Goal: Communication & Community: Answer question/provide support

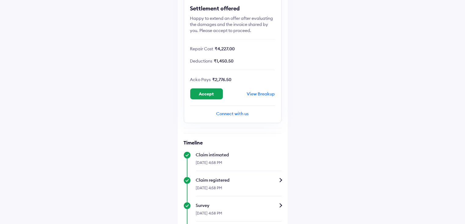
scroll to position [92, 0]
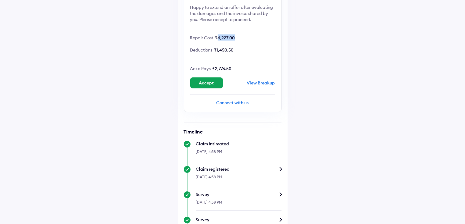
drag, startPoint x: 237, startPoint y: 38, endPoint x: 217, endPoint y: 38, distance: 20.8
click at [217, 38] on div "Repair Cost ₹4,227.00" at bounding box center [232, 37] width 85 height 6
click at [286, 45] on div "Claim status Info Settlement offered Happy to extend an offer after evaluating …" at bounding box center [233, 156] width 110 height 440
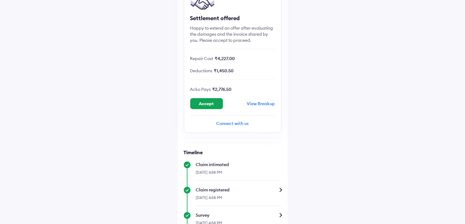
scroll to position [31, 0]
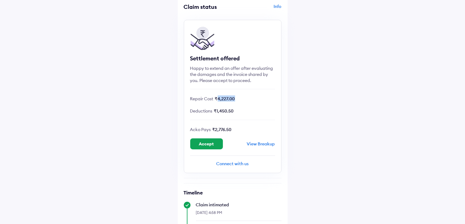
drag, startPoint x: 241, startPoint y: 99, endPoint x: 216, endPoint y: 100, distance: 24.7
click at [216, 100] on div "Repair Cost ₹4,227.00" at bounding box center [232, 99] width 85 height 6
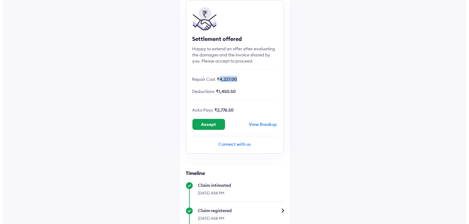
scroll to position [61, 0]
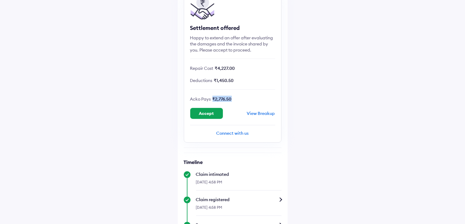
drag, startPoint x: 239, startPoint y: 101, endPoint x: 212, endPoint y: 99, distance: 26.6
click at [212, 99] on div "Acko Pays ₹2,776.50" at bounding box center [232, 99] width 85 height 6
drag, startPoint x: 239, startPoint y: 80, endPoint x: 210, endPoint y: 78, distance: 28.4
click at [210, 78] on div "Deductions ₹1,450.50" at bounding box center [232, 80] width 85 height 6
click at [256, 112] on div "View Breakup" at bounding box center [261, 113] width 28 height 5
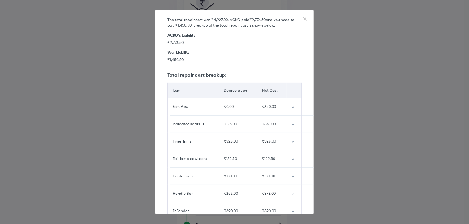
scroll to position [39, 0]
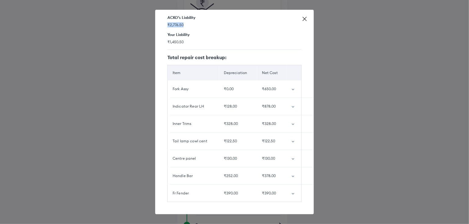
drag, startPoint x: 186, startPoint y: 20, endPoint x: 167, endPoint y: 20, distance: 18.6
click at [168, 22] on span "₹2,776.50" at bounding box center [235, 24] width 134 height 5
drag, startPoint x: 197, startPoint y: 37, endPoint x: 157, endPoint y: 37, distance: 40.0
click at [157, 37] on div "Detailed breakup The total repair cost was ₹4,227.00 . ACKO paid ₹2,776.50 and …" at bounding box center [234, 112] width 159 height 205
click at [200, 40] on span "₹1,450.50" at bounding box center [235, 41] width 134 height 5
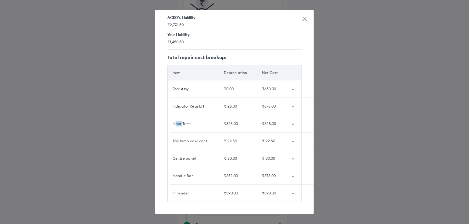
drag, startPoint x: 176, startPoint y: 124, endPoint x: 184, endPoint y: 122, distance: 8.6
click at [184, 122] on td "Inner Trims" at bounding box center [193, 123] width 51 height 17
drag, startPoint x: 195, startPoint y: 120, endPoint x: 169, endPoint y: 121, distance: 26.0
click at [169, 121] on td "Inner Trims" at bounding box center [193, 123] width 51 height 17
drag, startPoint x: 261, startPoint y: 121, endPoint x: 268, endPoint y: 121, distance: 7.6
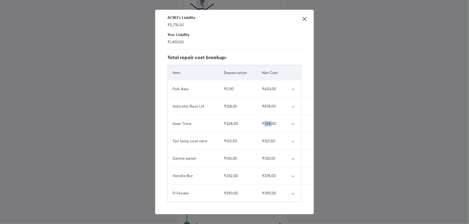
click at [268, 121] on div "₹328.00" at bounding box center [272, 123] width 20 height 5
drag, startPoint x: 172, startPoint y: 138, endPoint x: 210, endPoint y: 138, distance: 37.8
click at [210, 138] on td "Tail lamp cowl cent" at bounding box center [193, 141] width 51 height 17
drag, startPoint x: 262, startPoint y: 137, endPoint x: 270, endPoint y: 138, distance: 8.3
click at [270, 139] on div "₹122.50" at bounding box center [272, 141] width 20 height 5
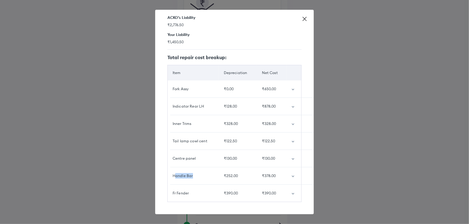
drag, startPoint x: 176, startPoint y: 173, endPoint x: 209, endPoint y: 175, distance: 33.3
click at [208, 175] on td "Handle Bar" at bounding box center [193, 176] width 51 height 17
drag, startPoint x: 260, startPoint y: 172, endPoint x: 271, endPoint y: 172, distance: 11.0
click at [271, 173] on div "₹378.00" at bounding box center [272, 175] width 20 height 5
drag, startPoint x: 173, startPoint y: 189, endPoint x: 199, endPoint y: 190, distance: 26.0
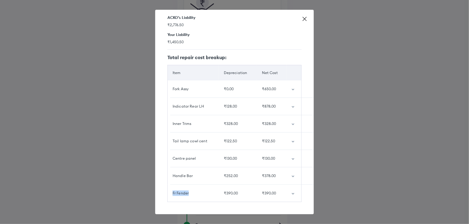
click at [199, 191] on div "Fr Fender" at bounding box center [194, 193] width 42 height 5
drag, startPoint x: 262, startPoint y: 187, endPoint x: 273, endPoint y: 188, distance: 10.4
click at [273, 191] on div "₹390.00" at bounding box center [272, 193] width 20 height 5
drag, startPoint x: 196, startPoint y: 85, endPoint x: 160, endPoint y: 85, distance: 35.7
click at [160, 85] on div "Detailed breakup The total repair cost was ₹4,227.00 . ACKO paid ₹2,776.50 and …" at bounding box center [234, 112] width 159 height 205
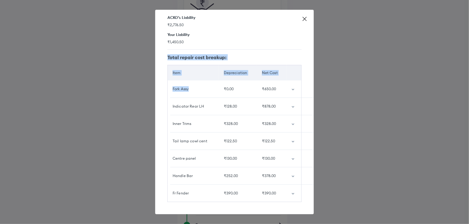
click at [189, 92] on td "Fork Assy" at bounding box center [193, 89] width 51 height 17
drag, startPoint x: 195, startPoint y: 83, endPoint x: 171, endPoint y: 84, distance: 24.4
click at [171, 84] on td "Fork Assy" at bounding box center [193, 89] width 51 height 17
copy div "Fork Assy"
click at [231, 88] on td "₹0.00" at bounding box center [238, 89] width 38 height 17
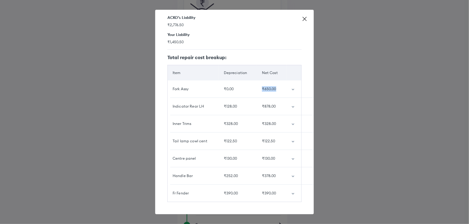
drag, startPoint x: 259, startPoint y: 85, endPoint x: 273, endPoint y: 85, distance: 14.4
click at [273, 86] on div "₹650.00" at bounding box center [272, 88] width 20 height 5
drag, startPoint x: 175, startPoint y: 103, endPoint x: 210, endPoint y: 103, distance: 35.1
click at [210, 104] on div "Indicator Rear LH" at bounding box center [194, 106] width 42 height 5
drag, startPoint x: 264, startPoint y: 103, endPoint x: 273, endPoint y: 103, distance: 9.5
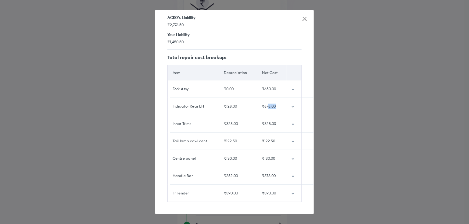
click at [273, 104] on div "₹878.00" at bounding box center [272, 106] width 20 height 5
drag, startPoint x: 224, startPoint y: 102, endPoint x: 227, endPoint y: 102, distance: 3.4
click at [226, 104] on div "₹128.00" at bounding box center [238, 106] width 28 height 5
drag, startPoint x: 260, startPoint y: 102, endPoint x: 273, endPoint y: 102, distance: 13.4
click at [273, 104] on div "₹878.00" at bounding box center [272, 106] width 20 height 5
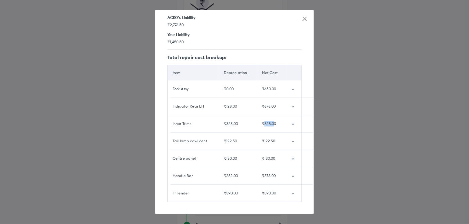
drag, startPoint x: 260, startPoint y: 121, endPoint x: 271, endPoint y: 122, distance: 11.1
click at [271, 122] on td "₹328.00" at bounding box center [272, 123] width 30 height 17
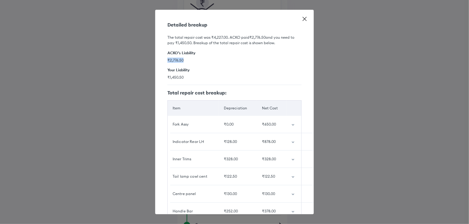
drag, startPoint x: 188, startPoint y: 60, endPoint x: 166, endPoint y: 60, distance: 22.6
click at [166, 60] on div "Detailed breakup The total repair cost was ₹4,227.00 . ACKO paid ₹2,776.50 and …" at bounding box center [234, 112] width 159 height 205
click at [304, 19] on icon at bounding box center [305, 19] width 6 height 6
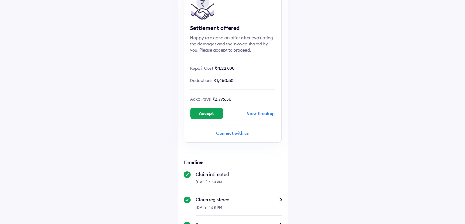
click at [259, 112] on div "View Breakup" at bounding box center [261, 113] width 28 height 5
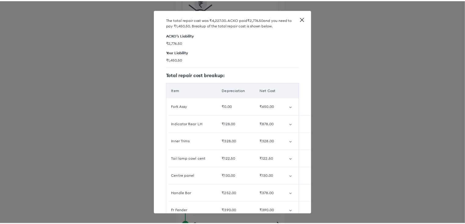
scroll to position [39, 0]
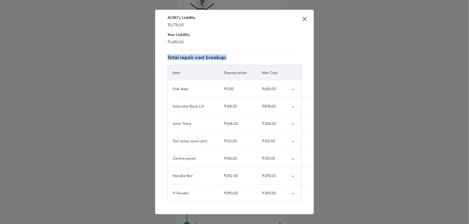
drag, startPoint x: 284, startPoint y: 189, endPoint x: 165, endPoint y: 88, distance: 155.9
click at [165, 88] on div "Detailed breakup The total repair cost was ₹4,227.00 . ACKO paid ₹2,776.50 and …" at bounding box center [234, 112] width 159 height 205
click at [275, 55] on h5 "Total repair cost breakup:" at bounding box center [235, 57] width 134 height 5
click at [253, 81] on td "₹0.00" at bounding box center [238, 89] width 38 height 17
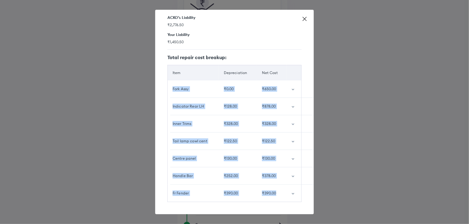
drag, startPoint x: 171, startPoint y: 81, endPoint x: 277, endPoint y: 187, distance: 150.2
click at [277, 187] on tbody "Fork Assy ₹0.00 ₹650.00 Indicator Rear LH ₹128.00 ₹878.00 Inner Trims ₹328.00 ₹…" at bounding box center [235, 141] width 134 height 121
copy tbody "Fork Assy ₹0.00 ₹650.00 Indicator Rear LH ₹128.00 ₹878.00 Inner Trims ₹328.00 ₹…"
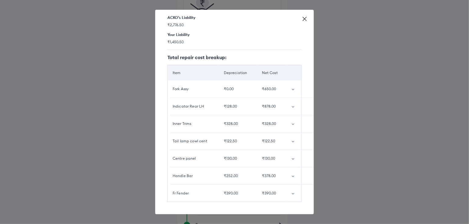
click at [306, 17] on icon at bounding box center [305, 19] width 6 height 6
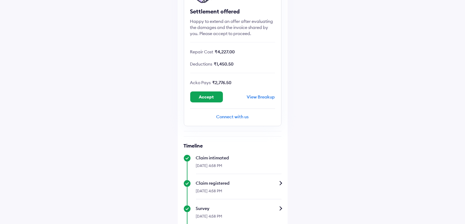
scroll to position [92, 0]
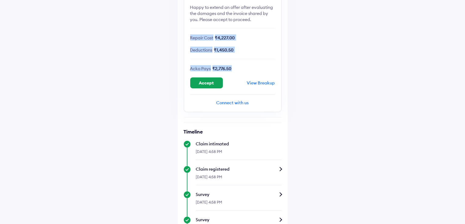
drag, startPoint x: 234, startPoint y: 68, endPoint x: 184, endPoint y: 38, distance: 59.0
click at [184, 38] on div "Settlement offered Happy to extend an offer after evaluating the damages and th…" at bounding box center [233, 35] width 98 height 153
click at [253, 45] on div "Settlement offered Happy to extend an offer after evaluating the damages and th…" at bounding box center [233, 35] width 98 height 153
click at [234, 100] on div "Connect with us" at bounding box center [232, 103] width 85 height 6
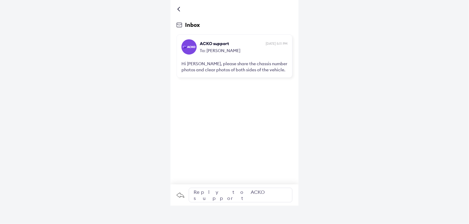
click at [218, 196] on div "Reply to ACKO support" at bounding box center [241, 195] width 104 height 15
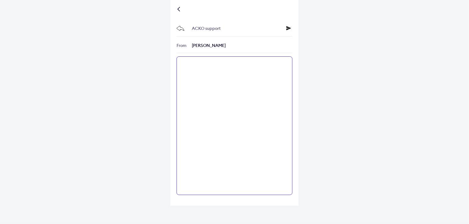
click at [223, 69] on textarea at bounding box center [235, 125] width 116 height 139
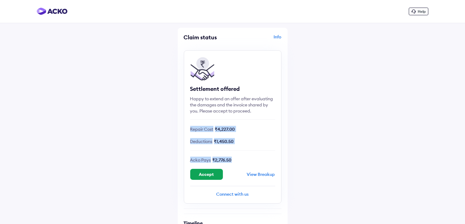
drag, startPoint x: 234, startPoint y: 159, endPoint x: 182, endPoint y: 127, distance: 61.0
click at [259, 141] on div "Deductions ₹1,450.50" at bounding box center [232, 141] width 85 height 6
drag, startPoint x: 190, startPoint y: 127, endPoint x: 235, endPoint y: 161, distance: 55.7
click at [235, 161] on div "Settlement offered Happy to extend an offer after evaluating the damages and th…" at bounding box center [233, 126] width 98 height 153
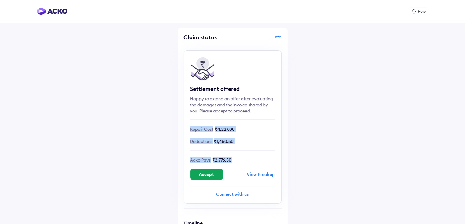
copy div "Repair Cost ₹4,227.00 Deductions ₹1,450.50 Acko Pays ₹2,776.50"
click at [233, 194] on div "Connect with us" at bounding box center [232, 194] width 85 height 6
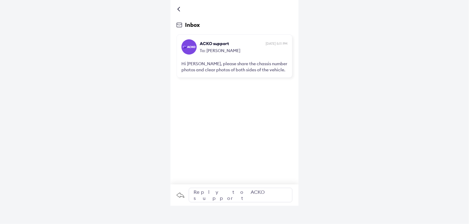
click at [225, 196] on div "Reply to ACKO support" at bounding box center [241, 195] width 104 height 15
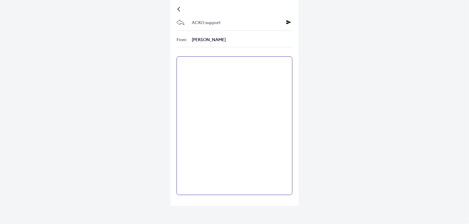
click at [199, 65] on textarea at bounding box center [235, 125] width 116 height 139
paste textarea "**********"
click at [231, 77] on textarea "**********" at bounding box center [235, 125] width 116 height 139
drag, startPoint x: 218, startPoint y: 83, endPoint x: 175, endPoint y: 83, distance: 43.6
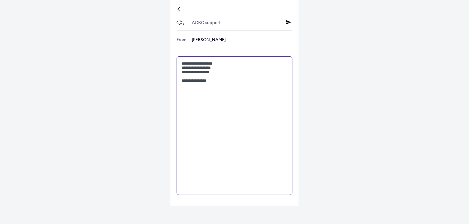
click at [175, 83] on div "**********" at bounding box center [235, 103] width 128 height 206
click at [181, 64] on textarea "**********" at bounding box center [235, 125] width 116 height 139
click at [269, 66] on textarea "**********" at bounding box center [235, 125] width 116 height 139
click at [244, 69] on textarea "**********" at bounding box center [235, 125] width 116 height 139
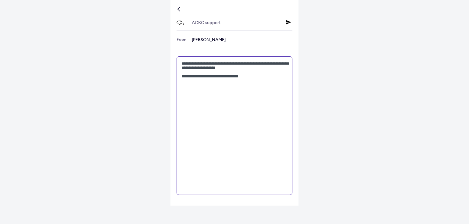
drag, startPoint x: 182, startPoint y: 70, endPoint x: 204, endPoint y: 70, distance: 22.0
click at [204, 70] on textarea "**********" at bounding box center [235, 125] width 116 height 139
click at [265, 83] on textarea "**********" at bounding box center [235, 125] width 116 height 139
paste textarea "**********"
drag, startPoint x: 238, startPoint y: 68, endPoint x: 249, endPoint y: 69, distance: 11.0
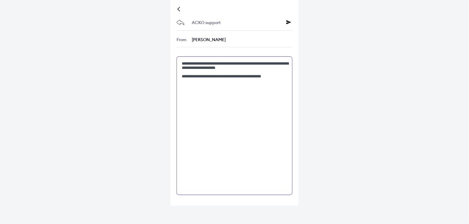
click at [249, 69] on textarea "**********" at bounding box center [235, 125] width 116 height 139
click at [290, 81] on textarea "**********" at bounding box center [235, 125] width 116 height 139
paste textarea "**********"
drag, startPoint x: 244, startPoint y: 87, endPoint x: 156, endPoint y: 54, distance: 93.8
click at [156, 54] on div "**********" at bounding box center [234, 112] width 469 height 224
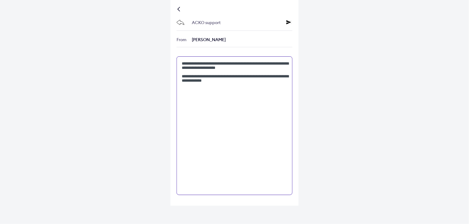
type textarea "**********"
click at [237, 88] on textarea "**********" at bounding box center [235, 125] width 116 height 139
drag, startPoint x: 242, startPoint y: 83, endPoint x: 183, endPoint y: 62, distance: 62.4
click at [183, 62] on textarea "**********" at bounding box center [235, 125] width 116 height 139
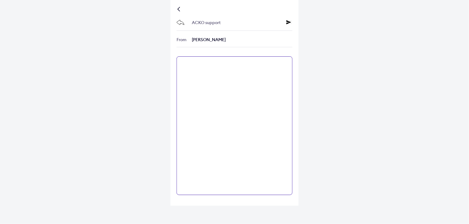
paste textarea "**********"
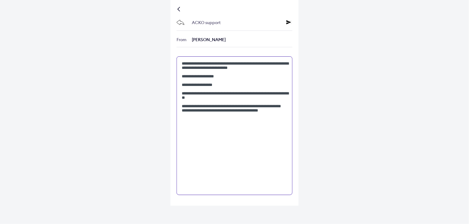
drag, startPoint x: 282, startPoint y: 129, endPoint x: 176, endPoint y: 61, distance: 125.5
click at [176, 61] on div "**********" at bounding box center [235, 103] width 128 height 206
paste textarea "*"
drag, startPoint x: 231, startPoint y: 89, endPoint x: 173, endPoint y: 74, distance: 60.0
click at [173, 74] on div "**********" at bounding box center [235, 103] width 128 height 206
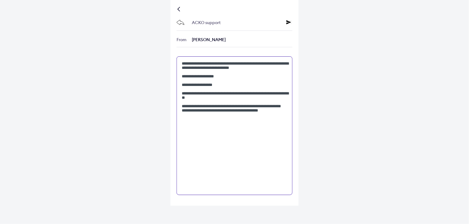
click at [197, 89] on textarea "**********" at bounding box center [235, 125] width 116 height 139
click at [182, 81] on textarea "**********" at bounding box center [235, 125] width 116 height 139
click at [221, 121] on textarea "**********" at bounding box center [235, 125] width 116 height 139
click at [282, 133] on textarea "**********" at bounding box center [235, 125] width 116 height 139
type textarea "**********"
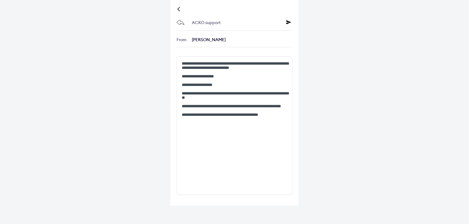
click at [290, 22] on icon at bounding box center [289, 22] width 5 height 5
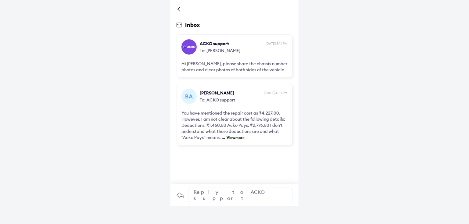
click at [243, 139] on span "View more" at bounding box center [235, 137] width 20 height 5
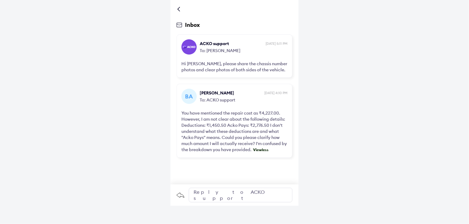
click at [261, 150] on span "View less" at bounding box center [260, 150] width 17 height 5
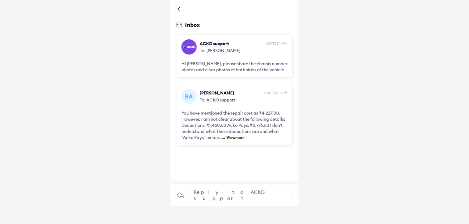
click at [241, 139] on span "View more" at bounding box center [235, 137] width 20 height 5
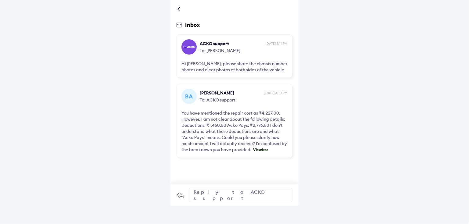
click at [257, 150] on span "View less" at bounding box center [260, 150] width 17 height 5
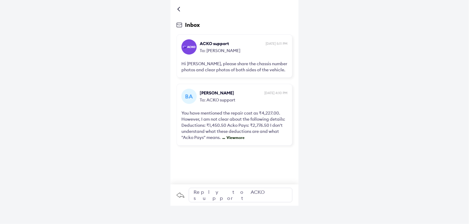
click at [242, 137] on span "View more" at bounding box center [235, 137] width 20 height 5
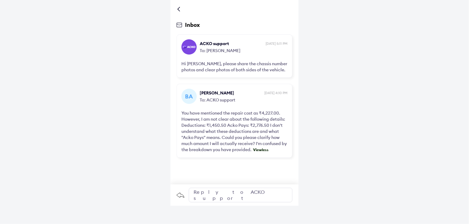
click at [178, 9] on div at bounding box center [180, 9] width 4 height 3
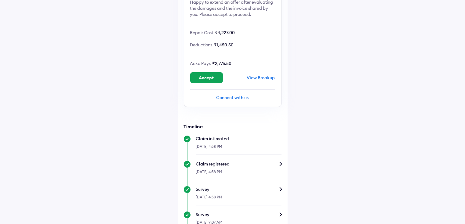
scroll to position [59, 0]
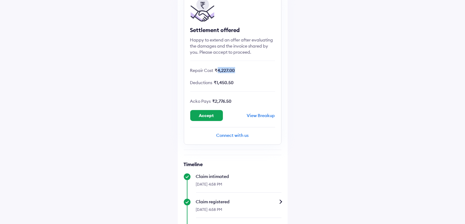
drag, startPoint x: 244, startPoint y: 67, endPoint x: 218, endPoint y: 71, distance: 26.3
click at [218, 71] on div "Repair Cost ₹4,227.00" at bounding box center [232, 70] width 85 height 6
copy span "4,227.00"
drag, startPoint x: 237, startPoint y: 83, endPoint x: 216, endPoint y: 81, distance: 21.2
click at [216, 81] on div "Deductions ₹1,450.50" at bounding box center [232, 82] width 85 height 6
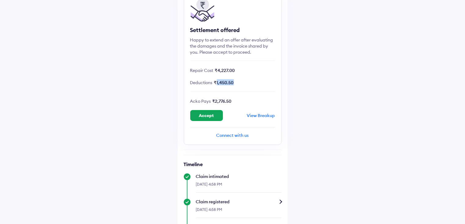
copy span "1,450.50"
click at [237, 133] on div "Connect with us" at bounding box center [232, 135] width 85 height 6
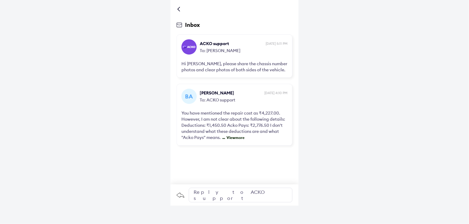
click at [239, 136] on span "View more" at bounding box center [235, 137] width 20 height 5
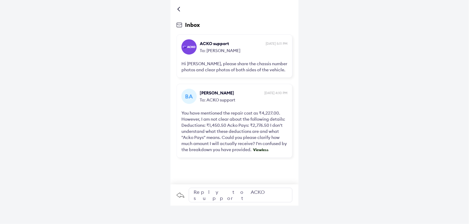
click at [179, 9] on div at bounding box center [180, 9] width 4 height 3
